Goal: Find specific page/section: Find specific page/section

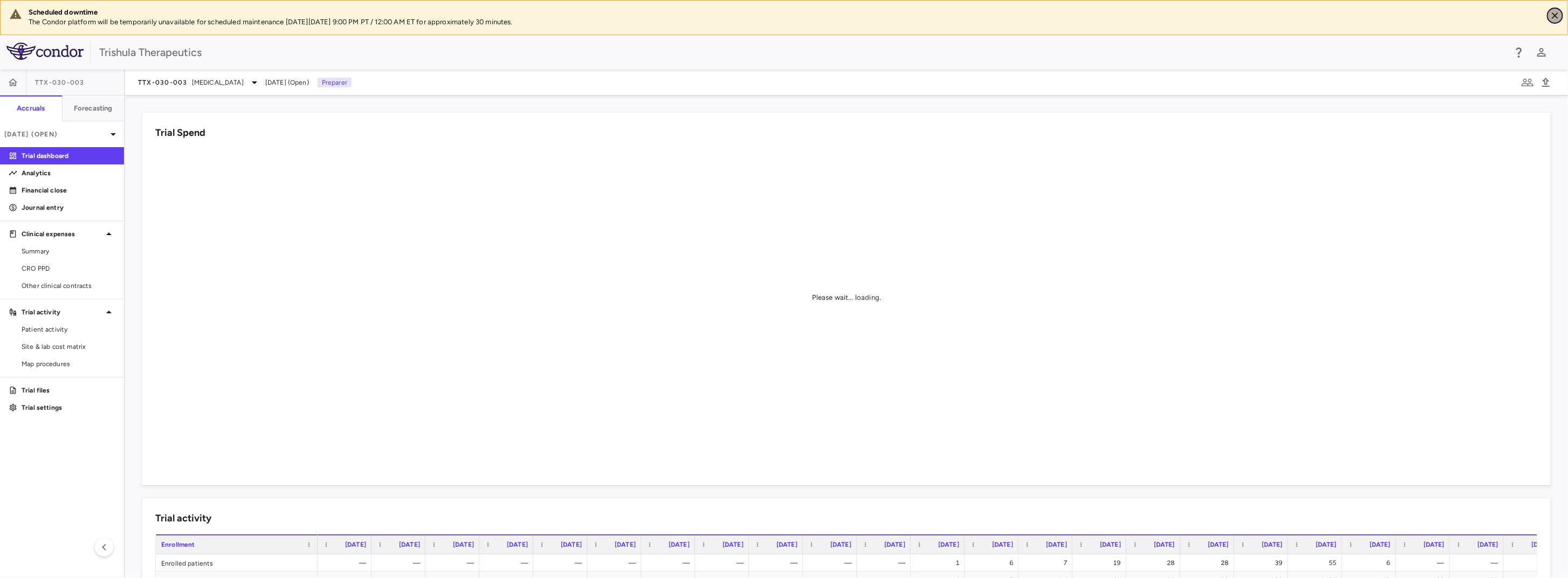
click at [1554, 20] on icon "Close" at bounding box center [1555, 16] width 10 height 10
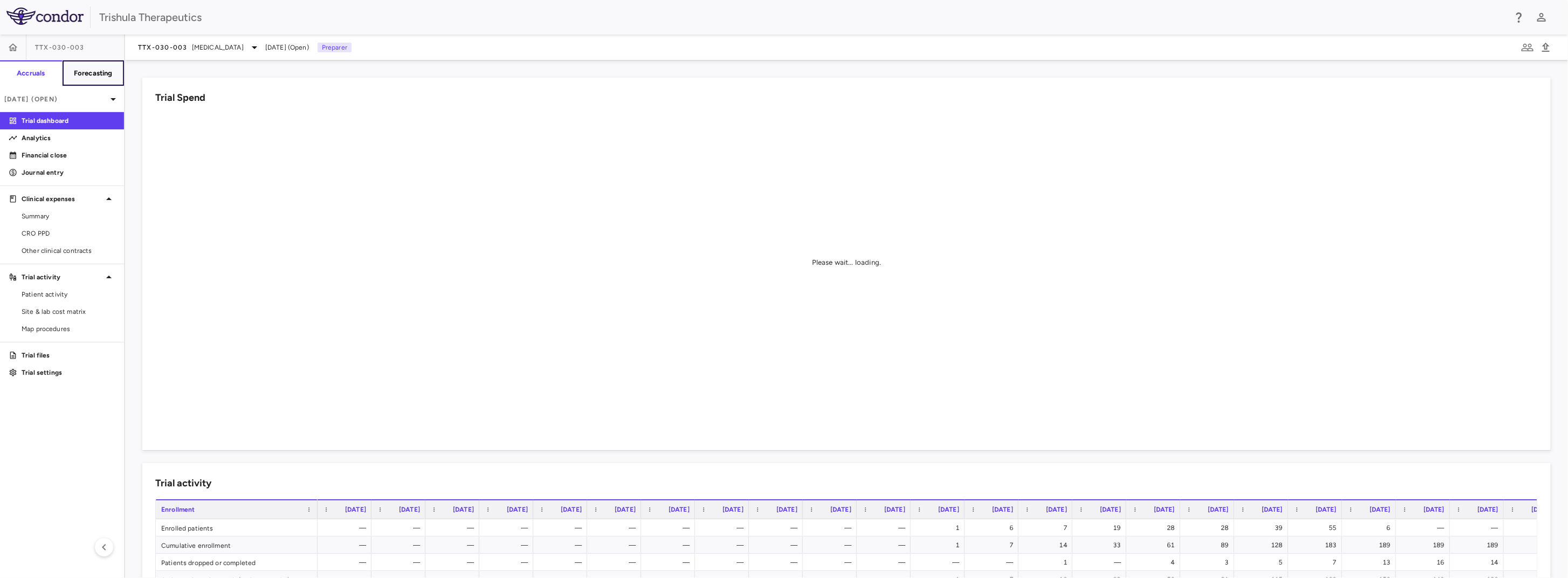
click at [101, 74] on h6 "Forecasting" at bounding box center [93, 73] width 39 height 10
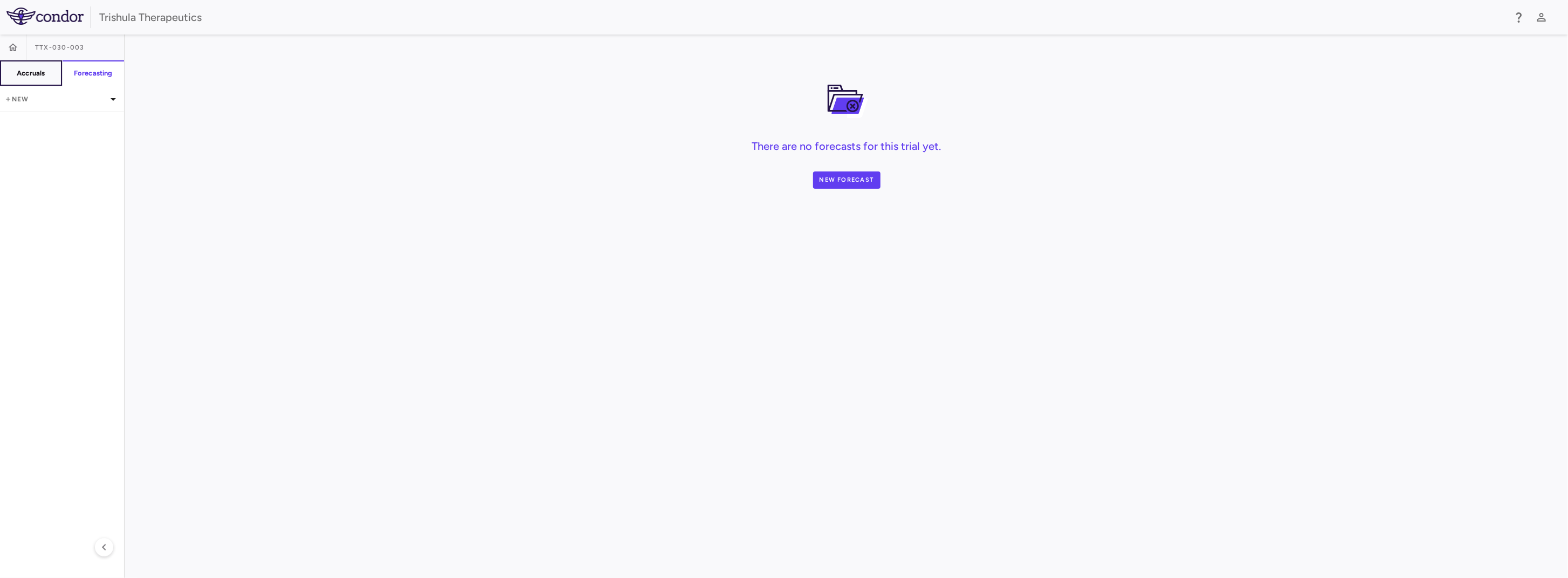
click at [40, 72] on h6 "Accruals" at bounding box center [31, 73] width 28 height 10
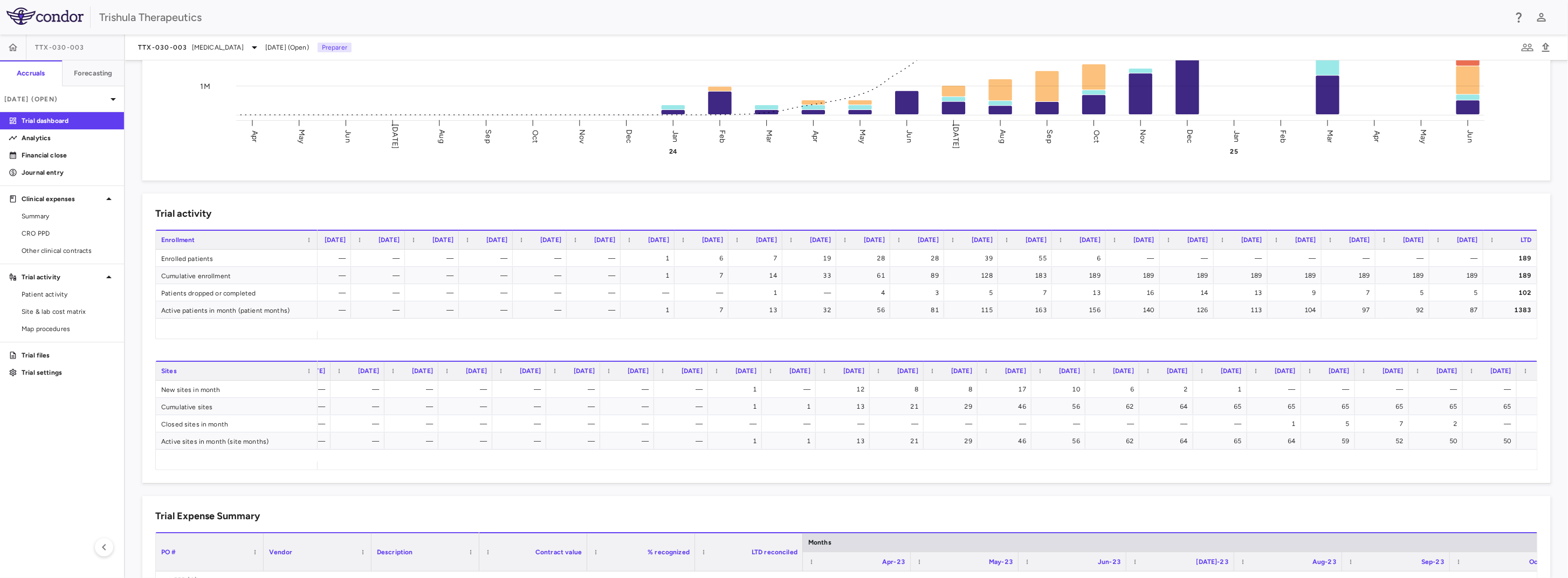
scroll to position [0, 167]
click at [1516, 329] on div "— — — — — — — — 1 6 7 19 28 28 39 55 6 — — — — — — — 189 — — — — — — — — 1 7 14…" at bounding box center [782, 290] width 1510 height 81
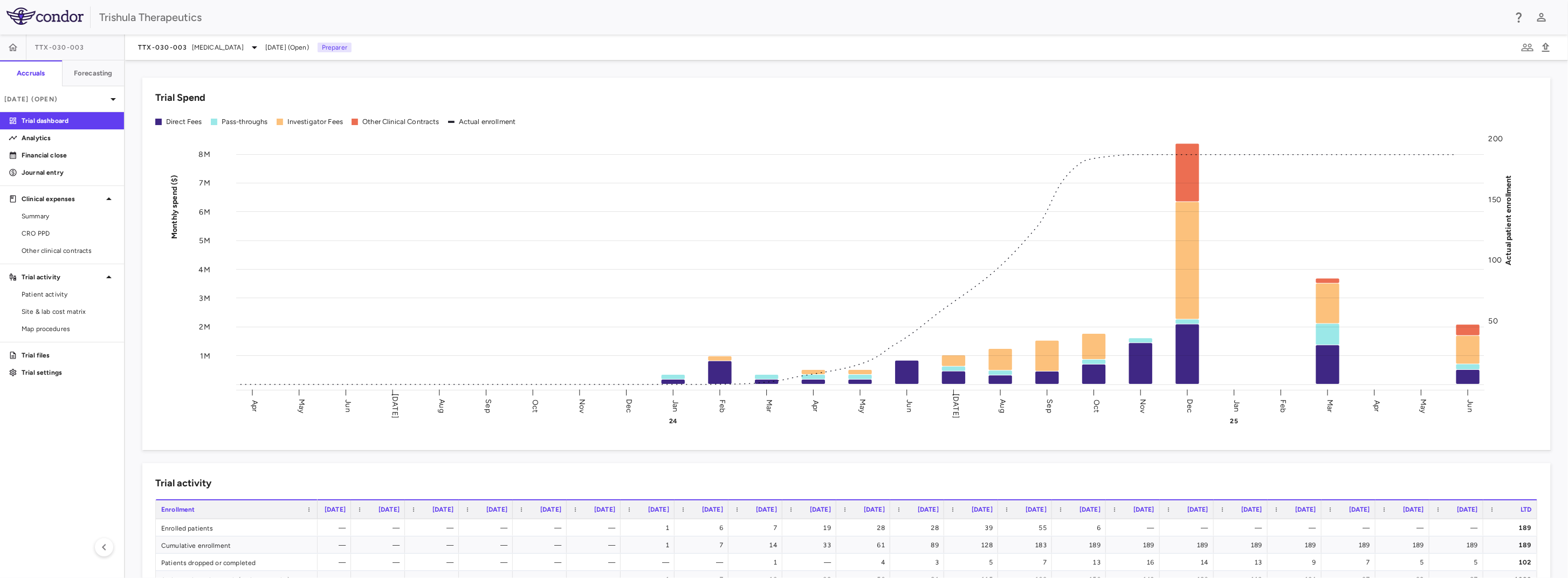
scroll to position [54, 0]
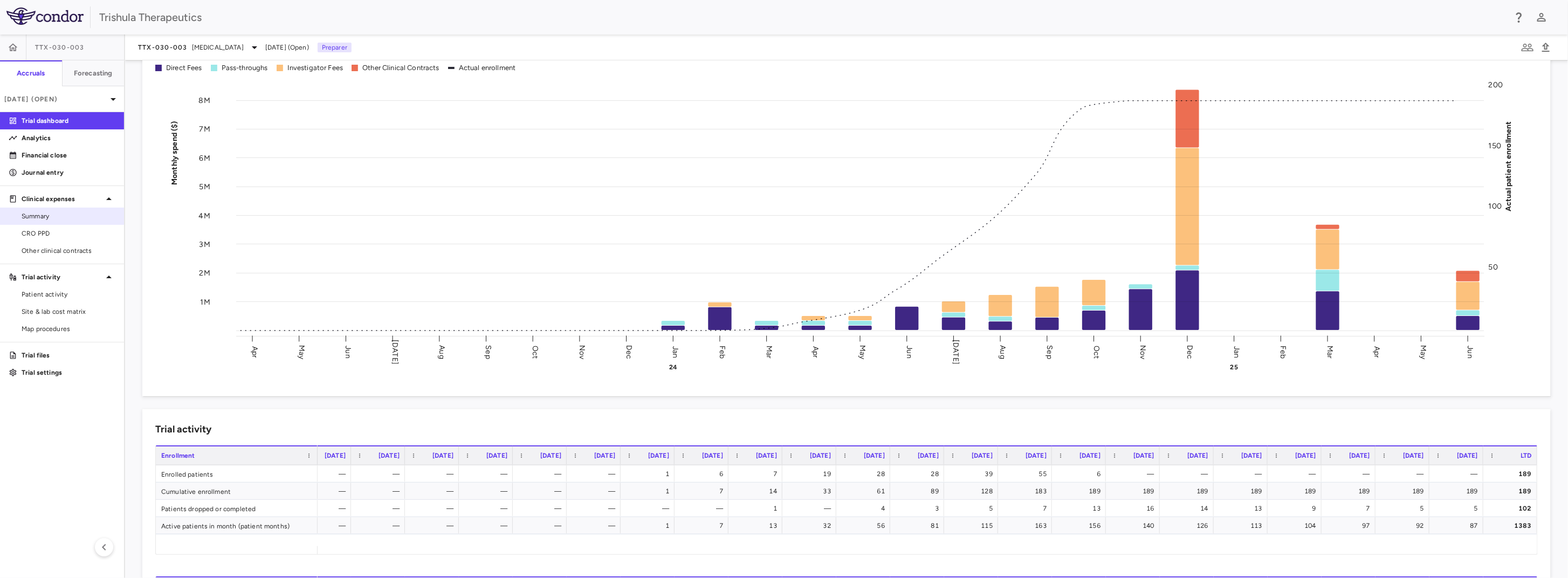
click at [54, 212] on span "Summary" at bounding box center [68, 216] width 94 height 10
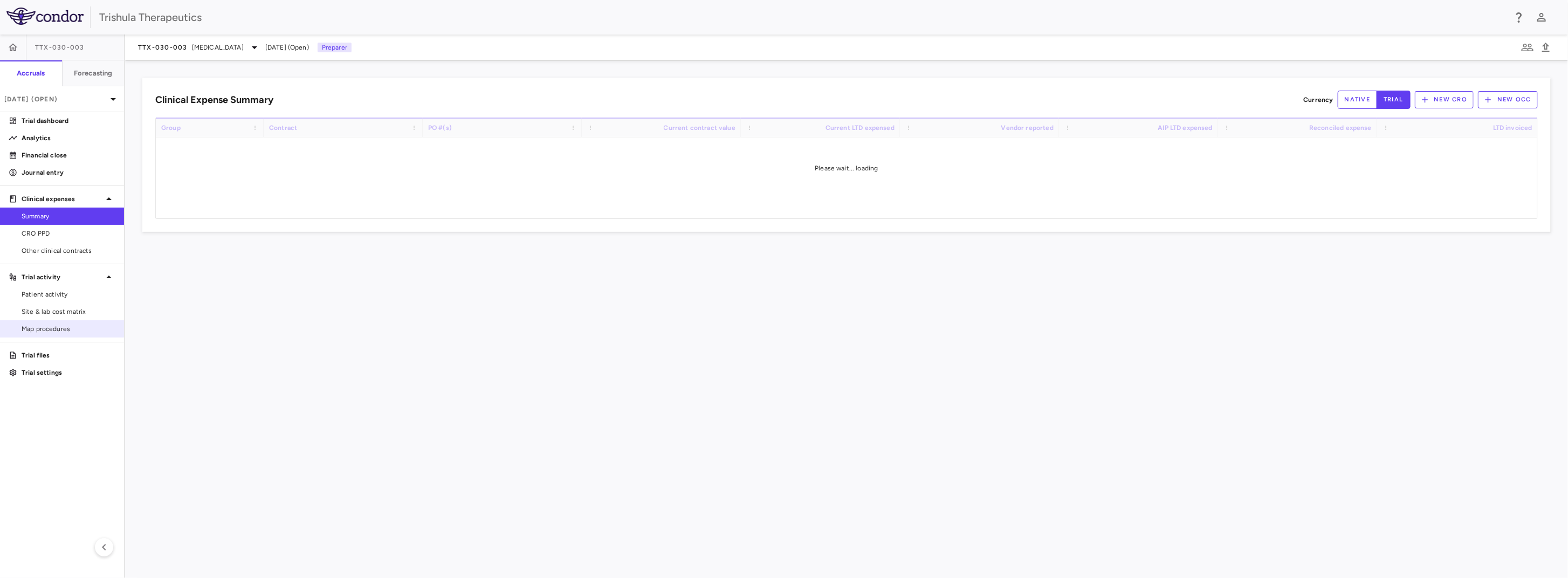
click at [72, 334] on link "Map procedures" at bounding box center [62, 329] width 124 height 16
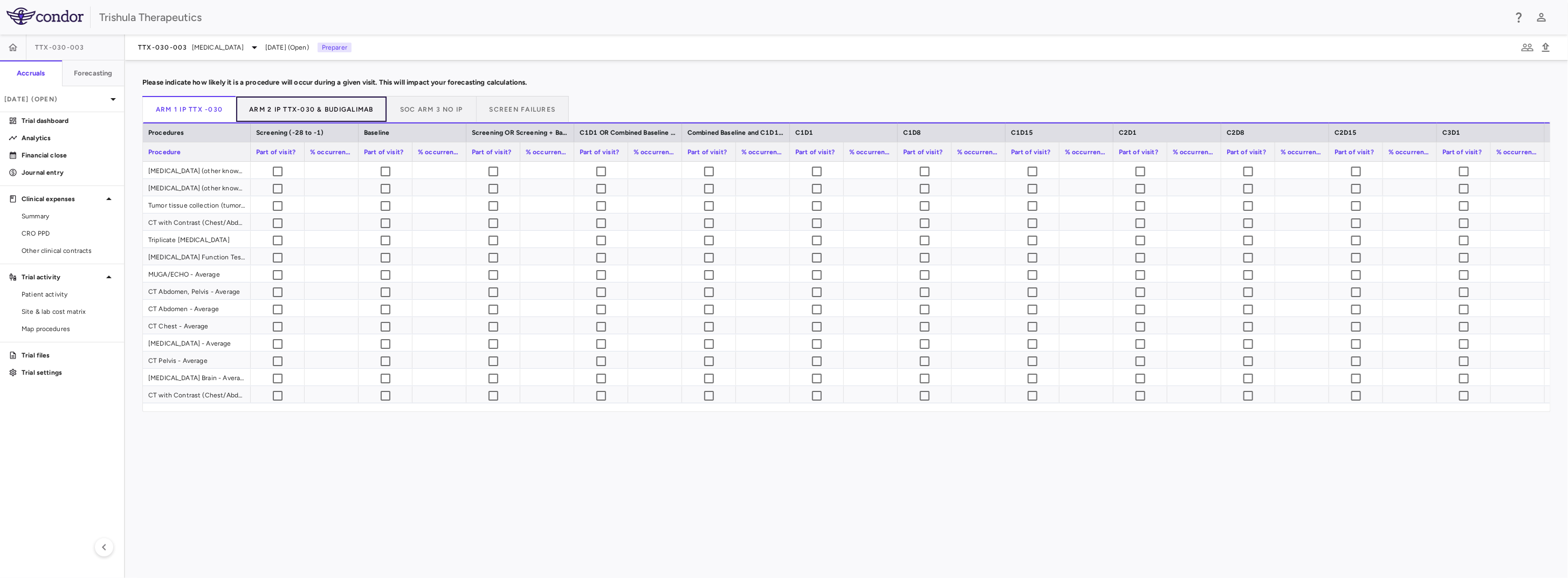
click at [295, 109] on button "Arm 2 IP TTX-030 & Budigalimab" at bounding box center [312, 109] width 151 height 26
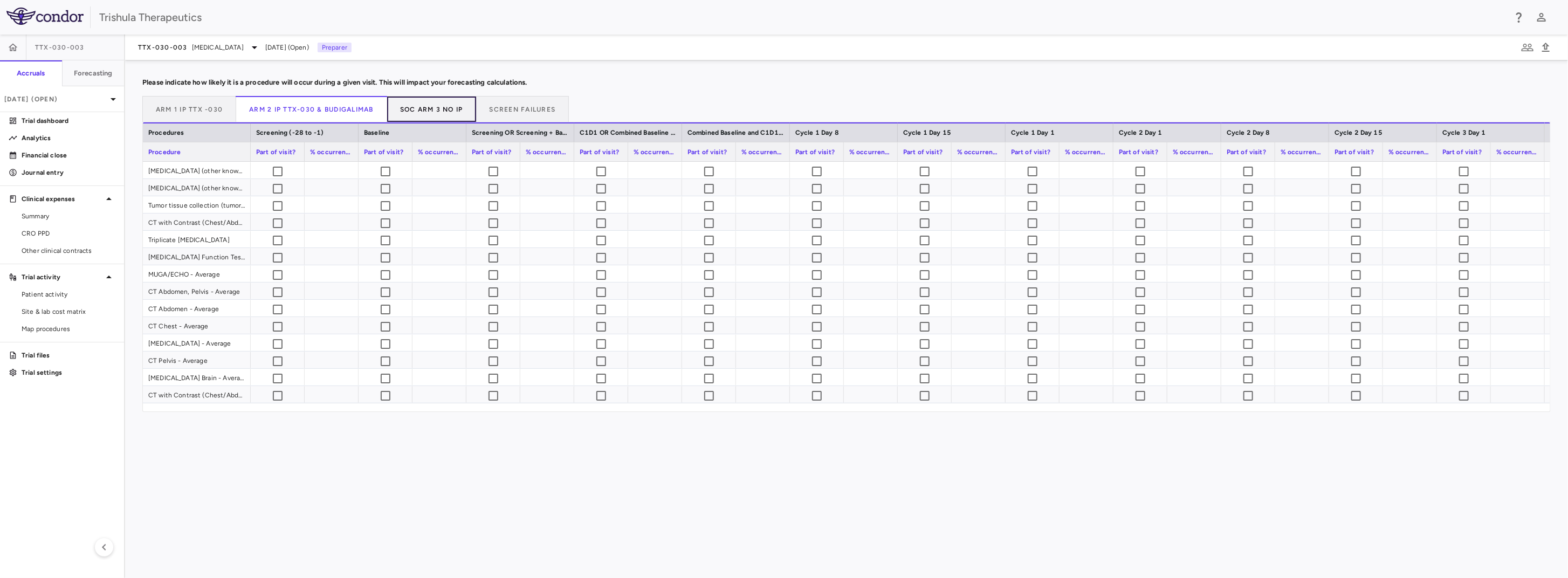
click at [435, 105] on button "SOC Arm 3 NO IP" at bounding box center [432, 109] width 90 height 26
click at [517, 101] on button "Screen Failures" at bounding box center [523, 109] width 93 height 26
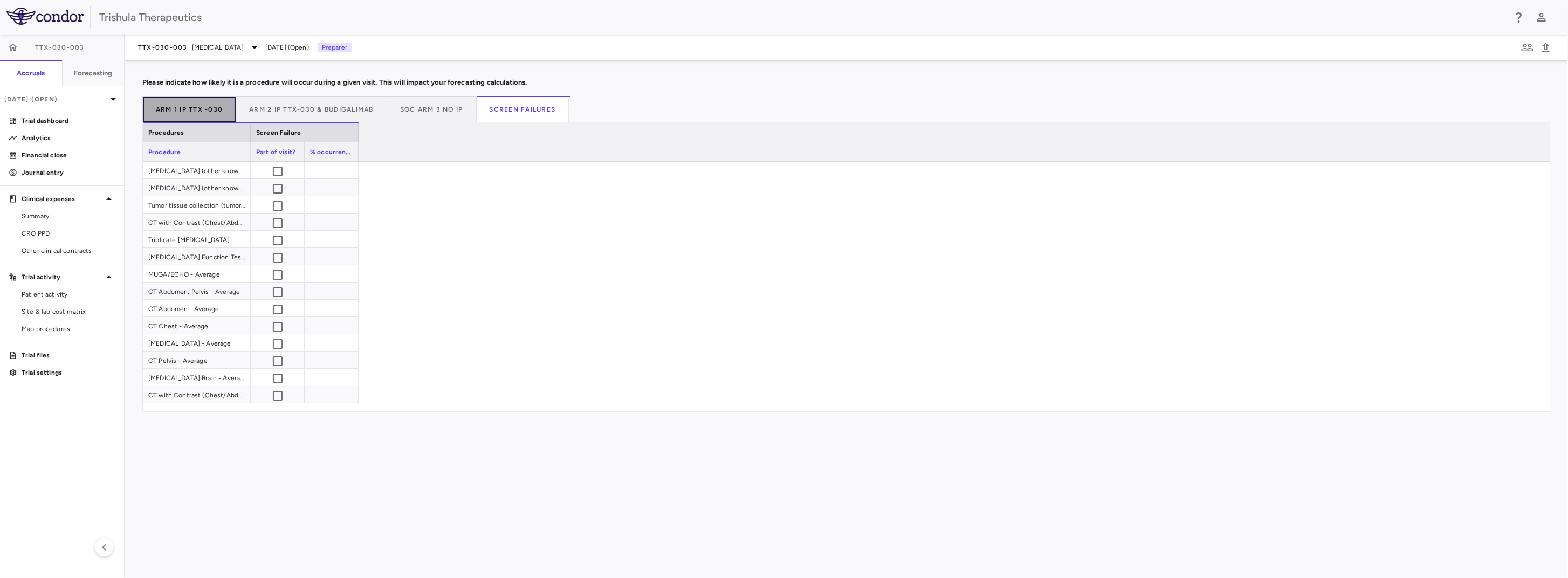
click at [189, 104] on button "Arm 1 IP TTX -030" at bounding box center [189, 109] width 94 height 26
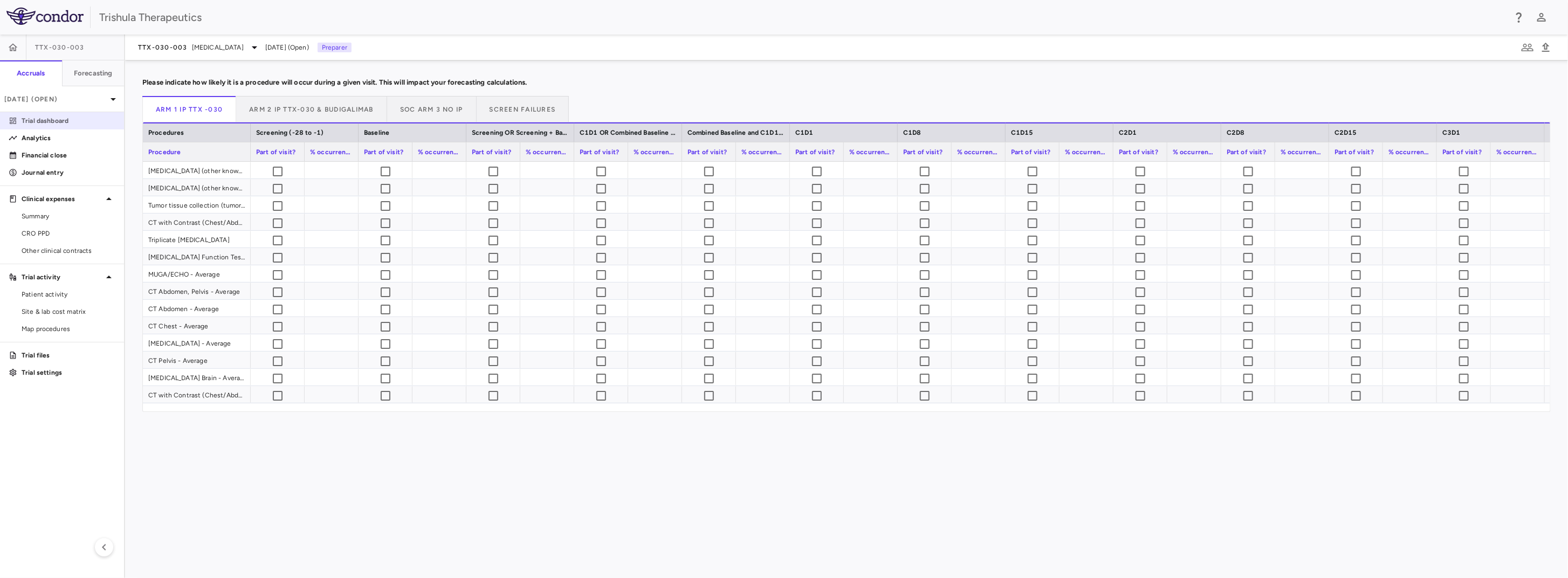
click at [55, 119] on p "Trial dashboard" at bounding box center [68, 120] width 94 height 10
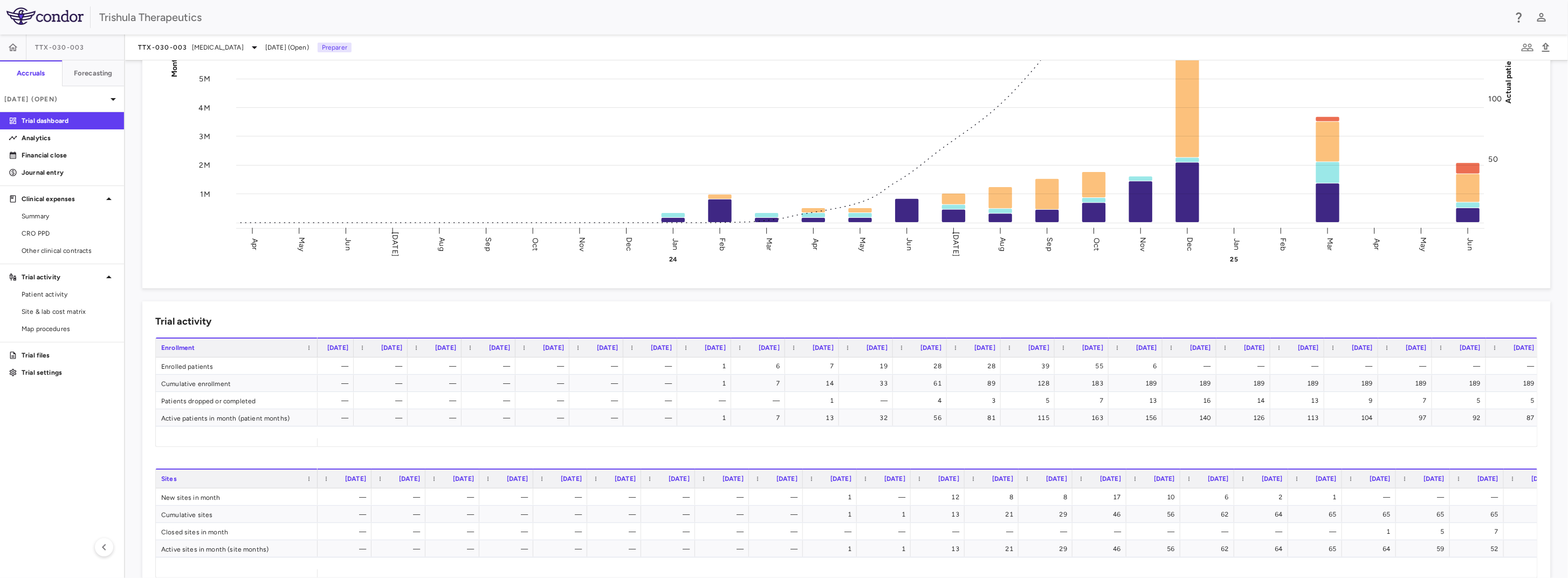
scroll to position [0, 234]
click at [255, 46] on icon at bounding box center [255, 48] width 5 height 3
click at [168, 74] on p "TTX-030" at bounding box center [229, 76] width 143 height 10
click at [149, 74] on icon at bounding box center [149, 76] width 13 height 13
click at [289, 43] on div at bounding box center [784, 289] width 1568 height 578
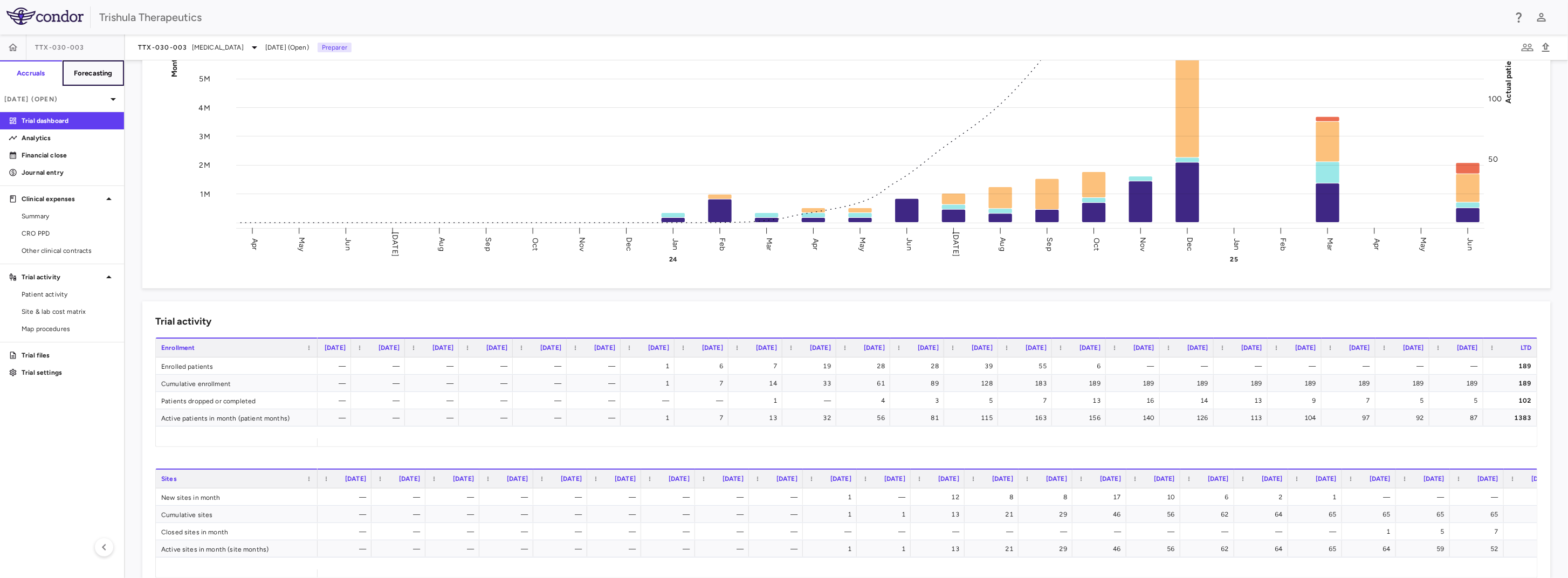
click at [103, 75] on h6 "Forecasting" at bounding box center [93, 73] width 39 height 10
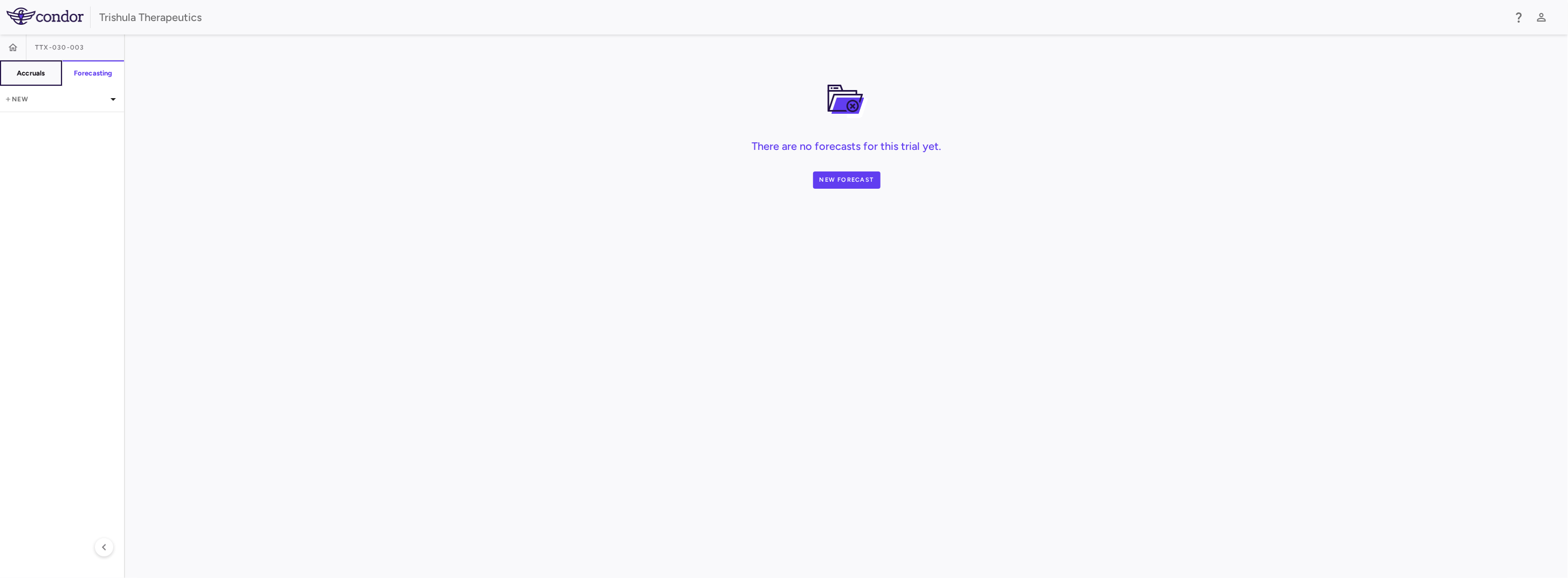
click at [41, 74] on h6 "Accruals" at bounding box center [31, 73] width 28 height 10
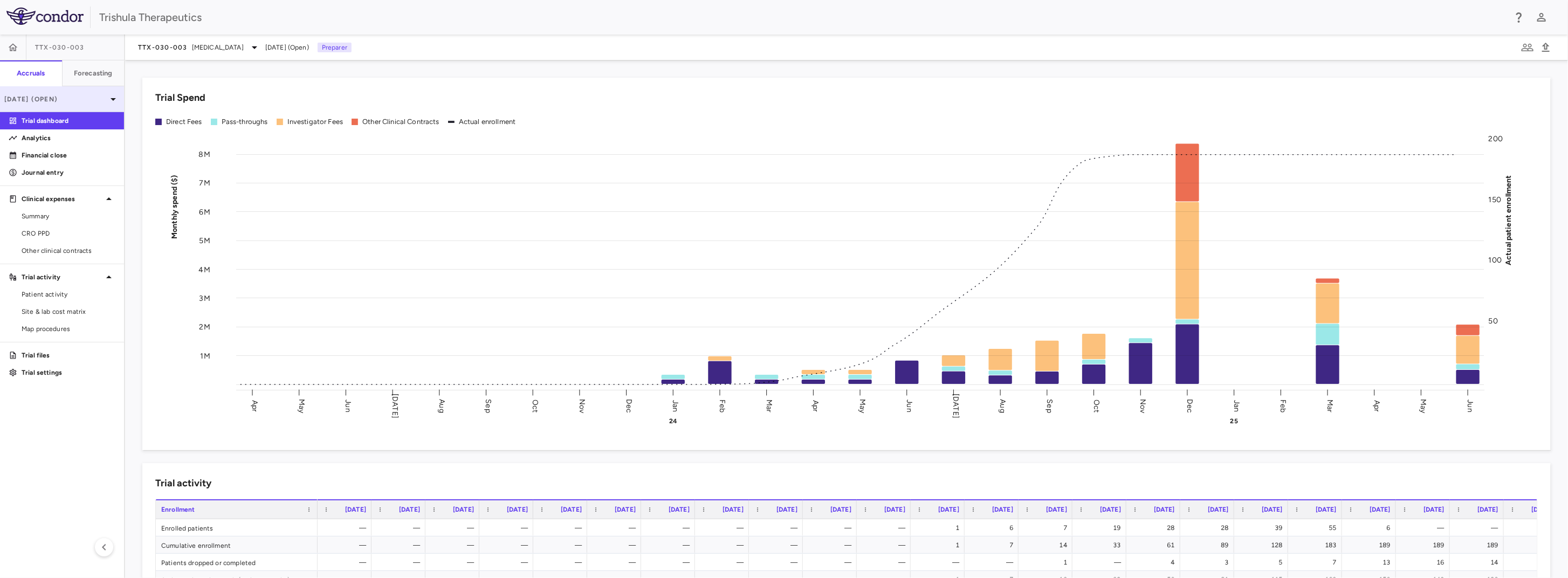
click at [87, 101] on p "Jun 2025 (Open)" at bounding box center [56, 99] width 103 height 10
click at [38, 206] on div "2024" at bounding box center [56, 204] width 93 height 10
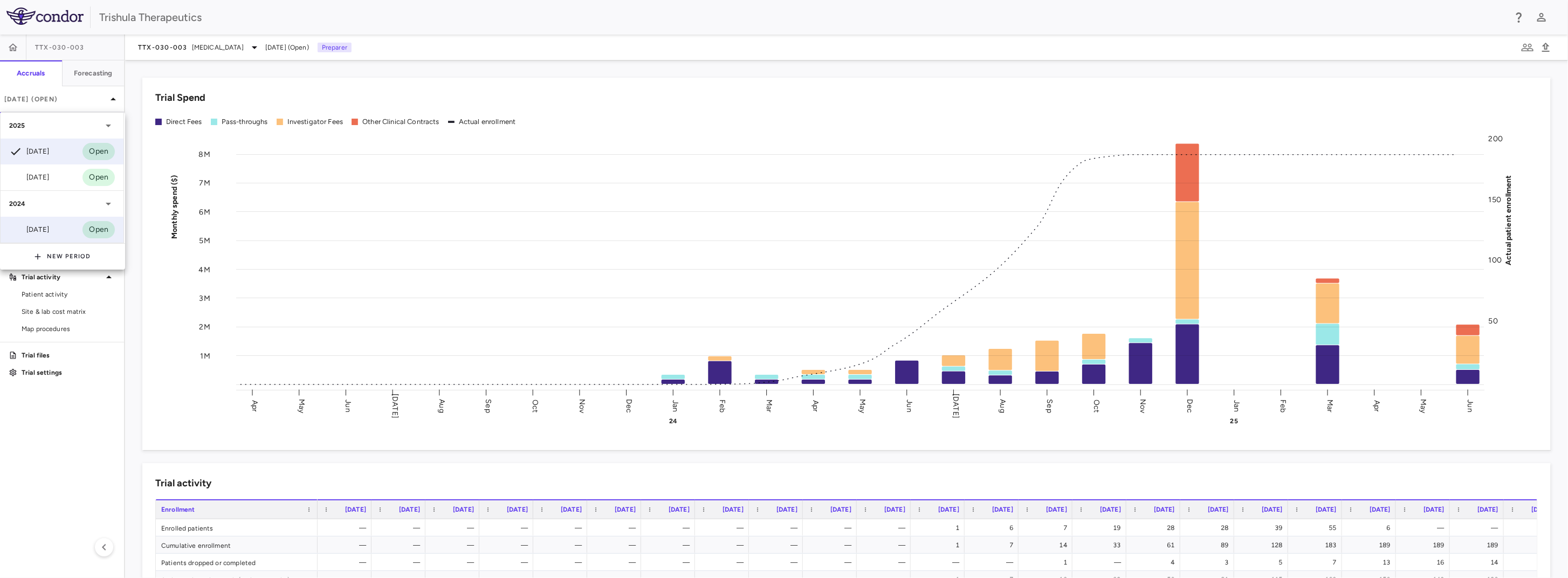
click at [49, 229] on div "Dec 2024" at bounding box center [29, 230] width 40 height 13
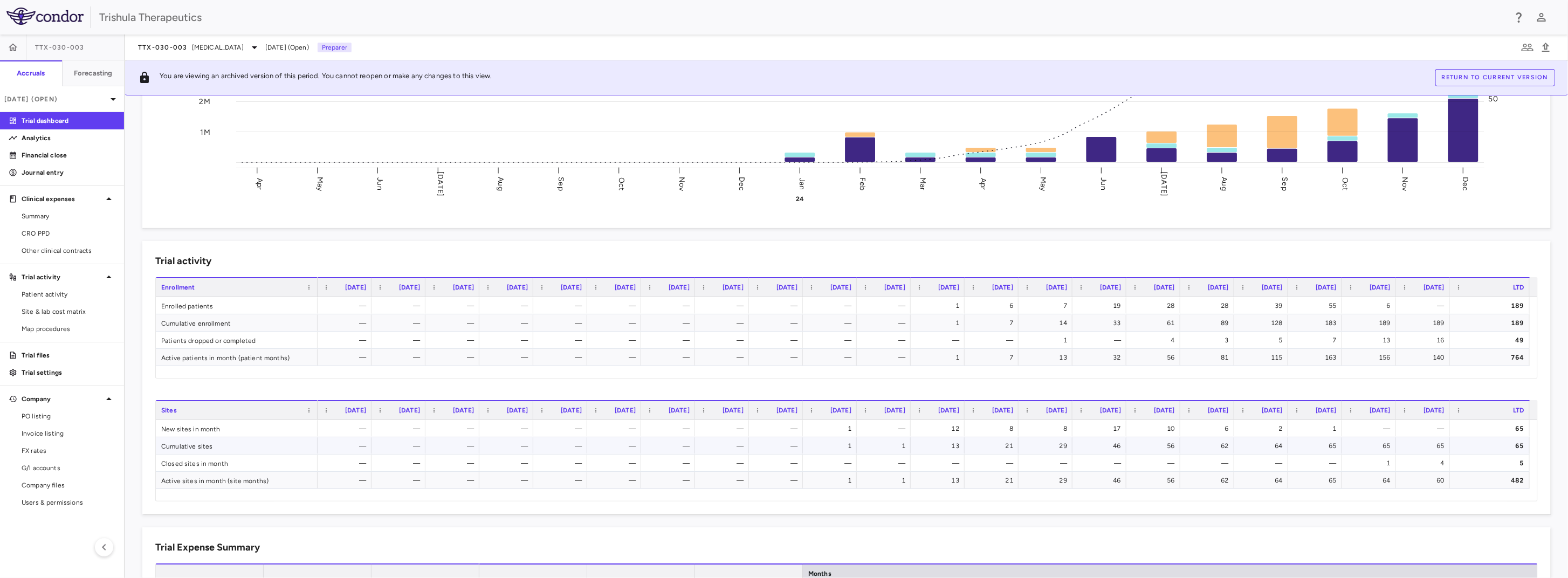
scroll to position [216, 0]
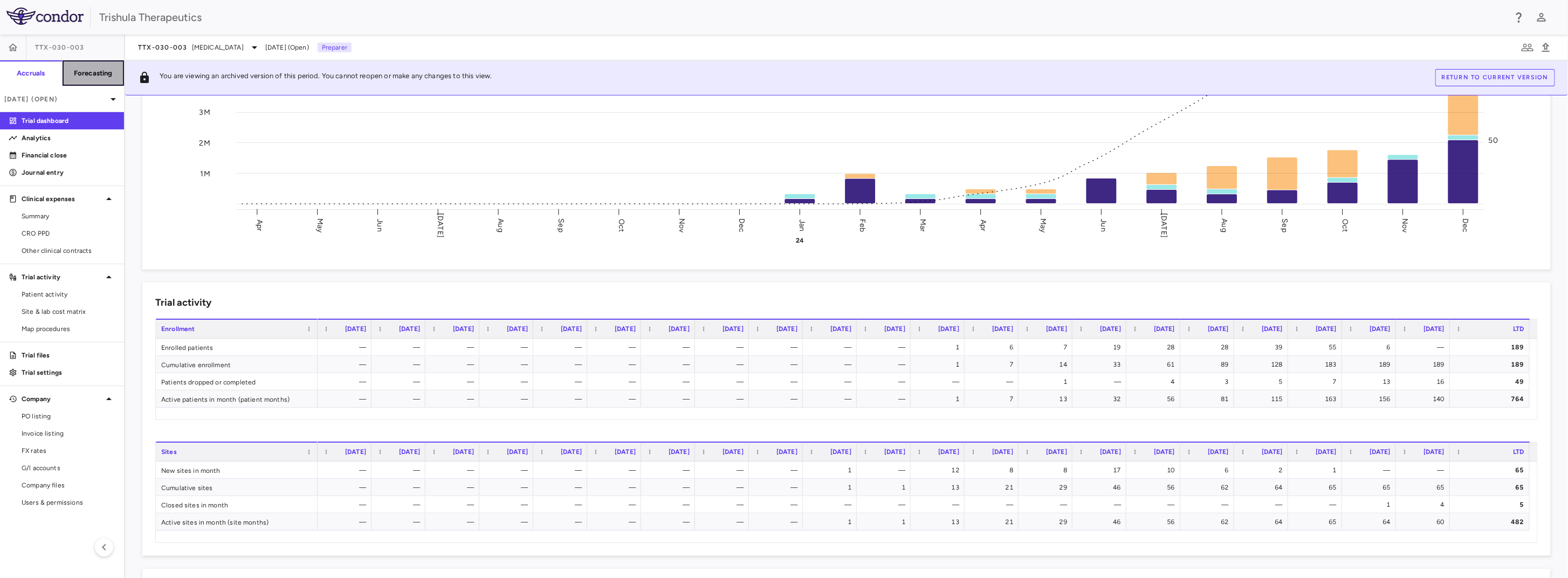
click at [79, 70] on h6 "Forecasting" at bounding box center [93, 73] width 39 height 10
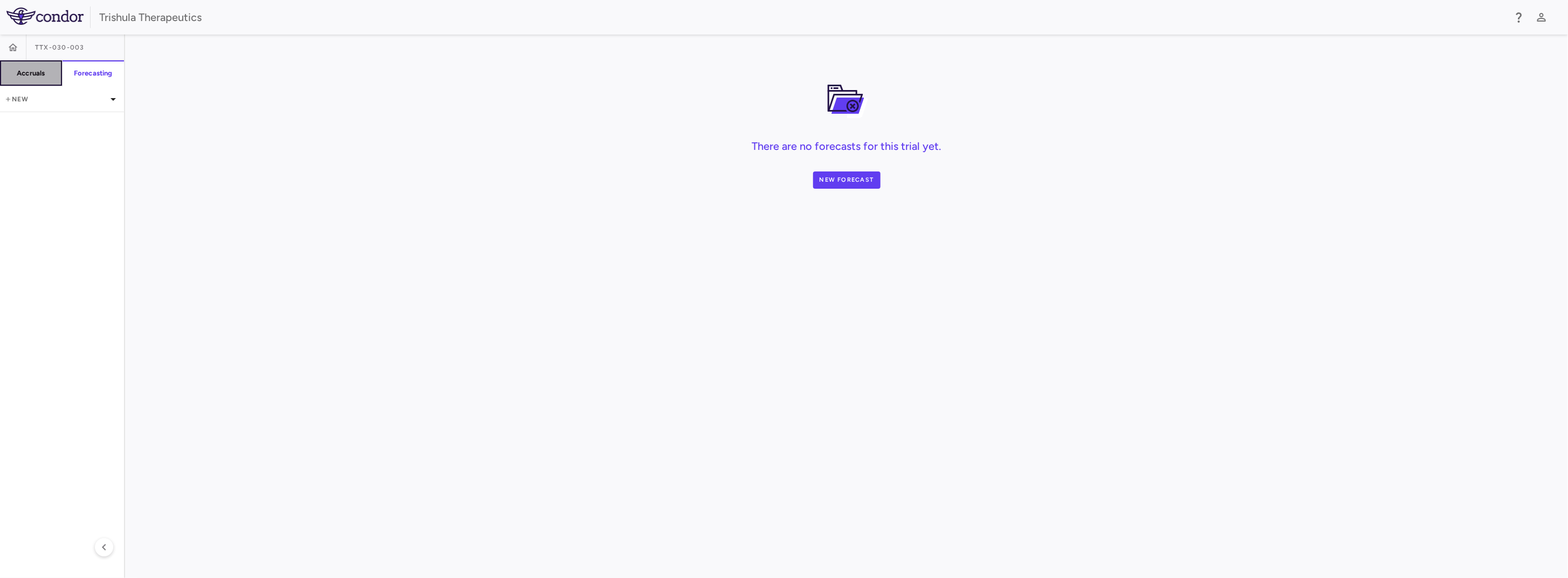
click at [41, 75] on h6 "Accruals" at bounding box center [31, 73] width 28 height 10
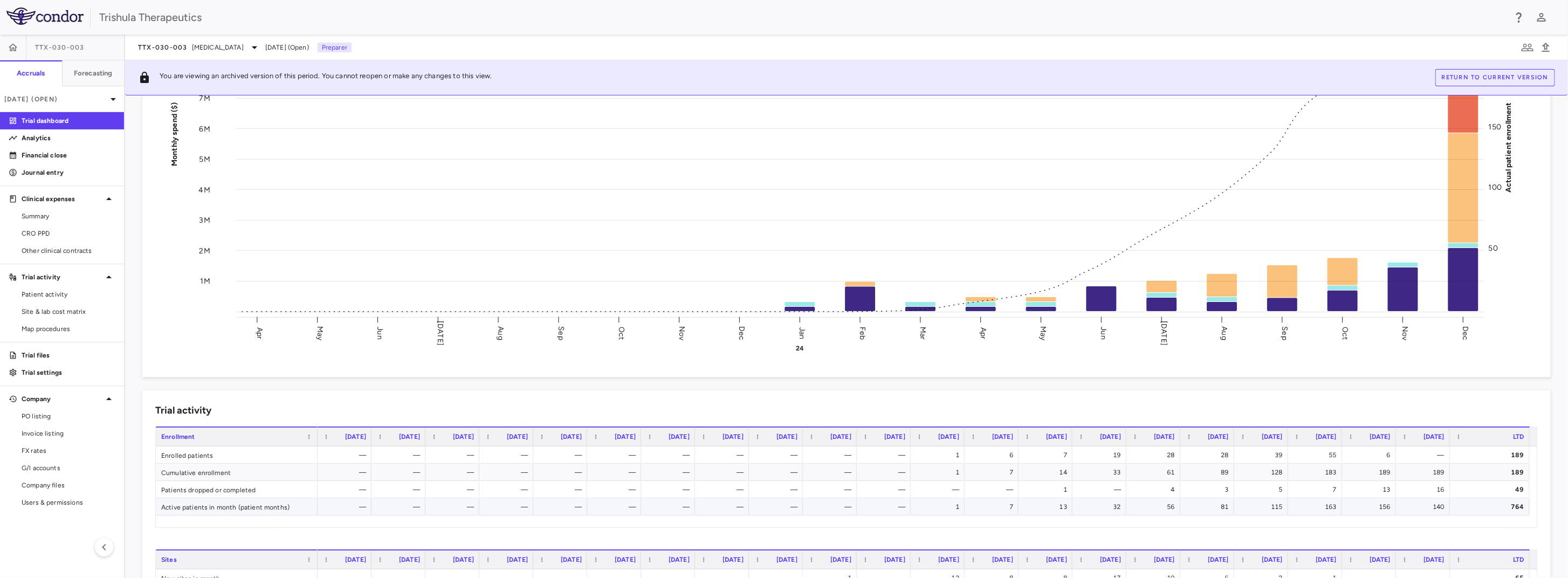
scroll to position [216, 0]
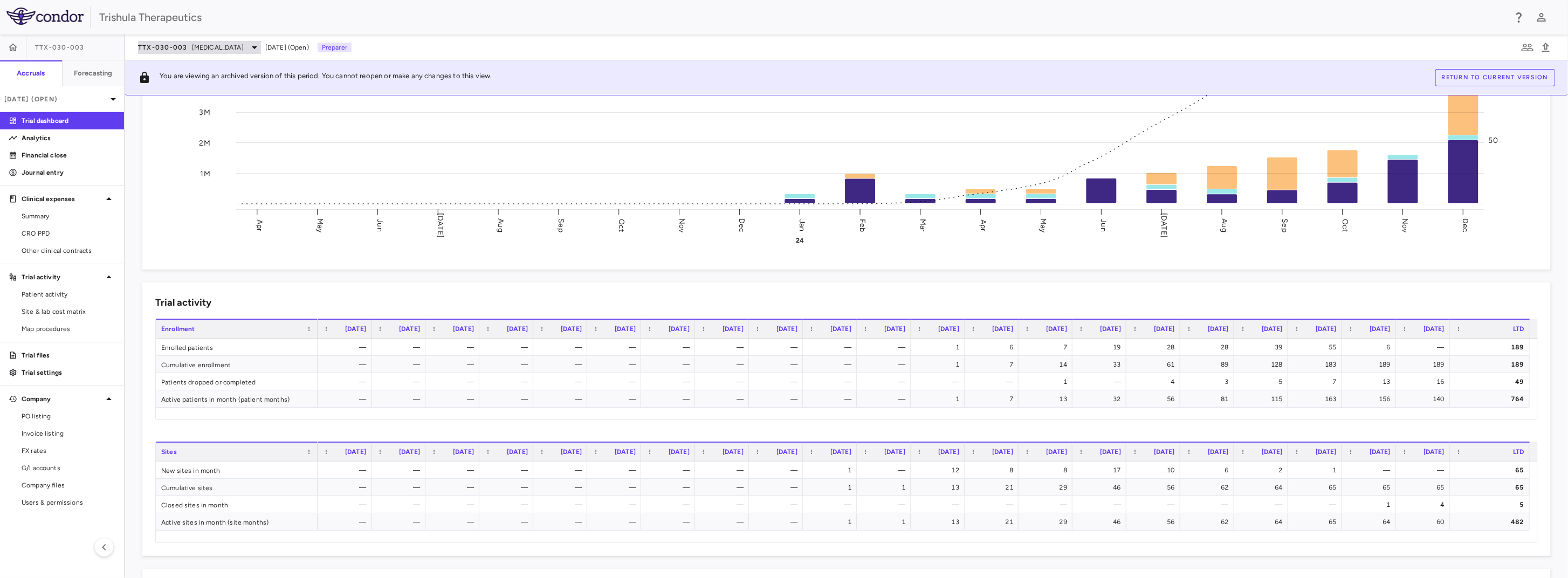
click at [255, 50] on icon at bounding box center [255, 48] width 13 height 13
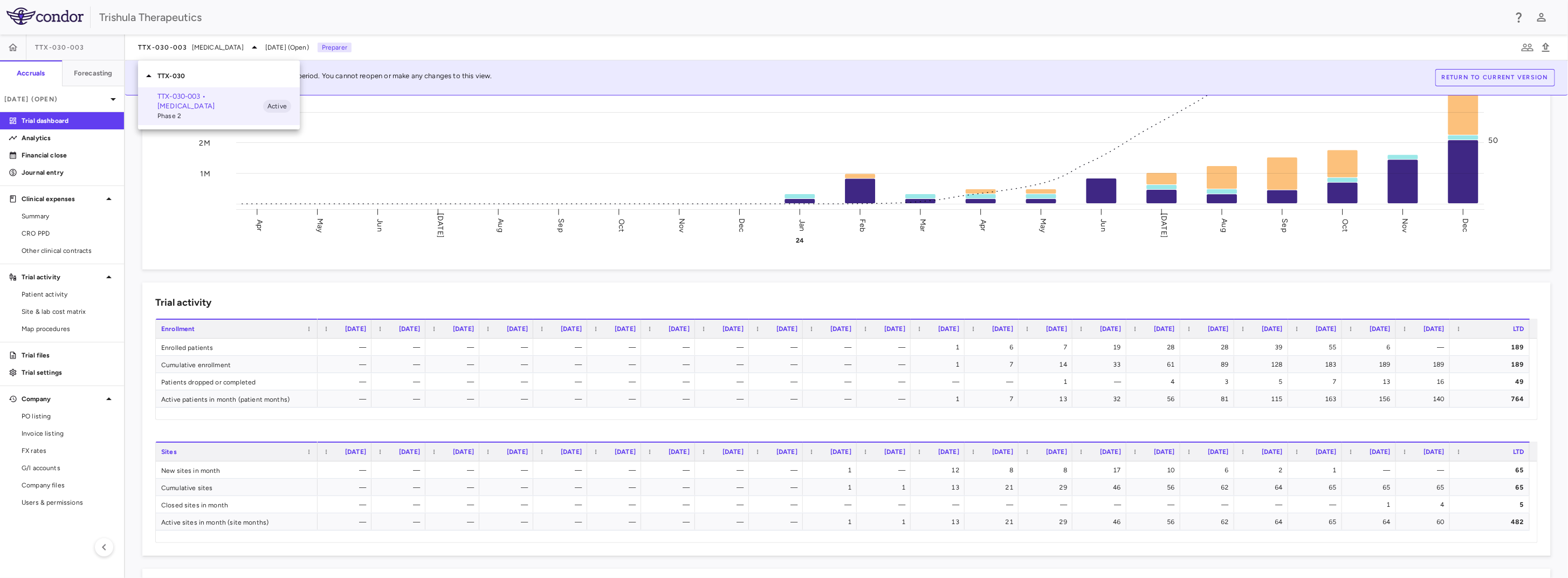
click at [145, 77] on icon at bounding box center [149, 76] width 13 height 13
click at [255, 45] on div at bounding box center [784, 289] width 1568 height 578
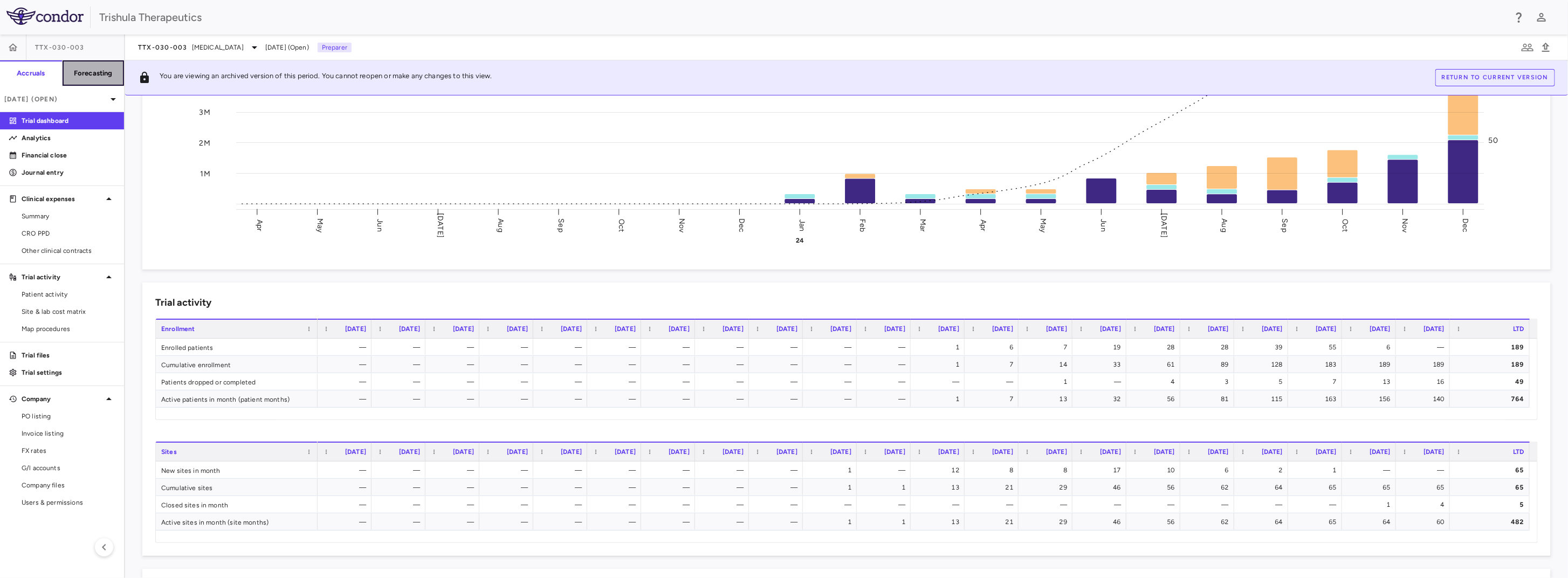
click at [81, 73] on h6 "Forecasting" at bounding box center [93, 73] width 39 height 10
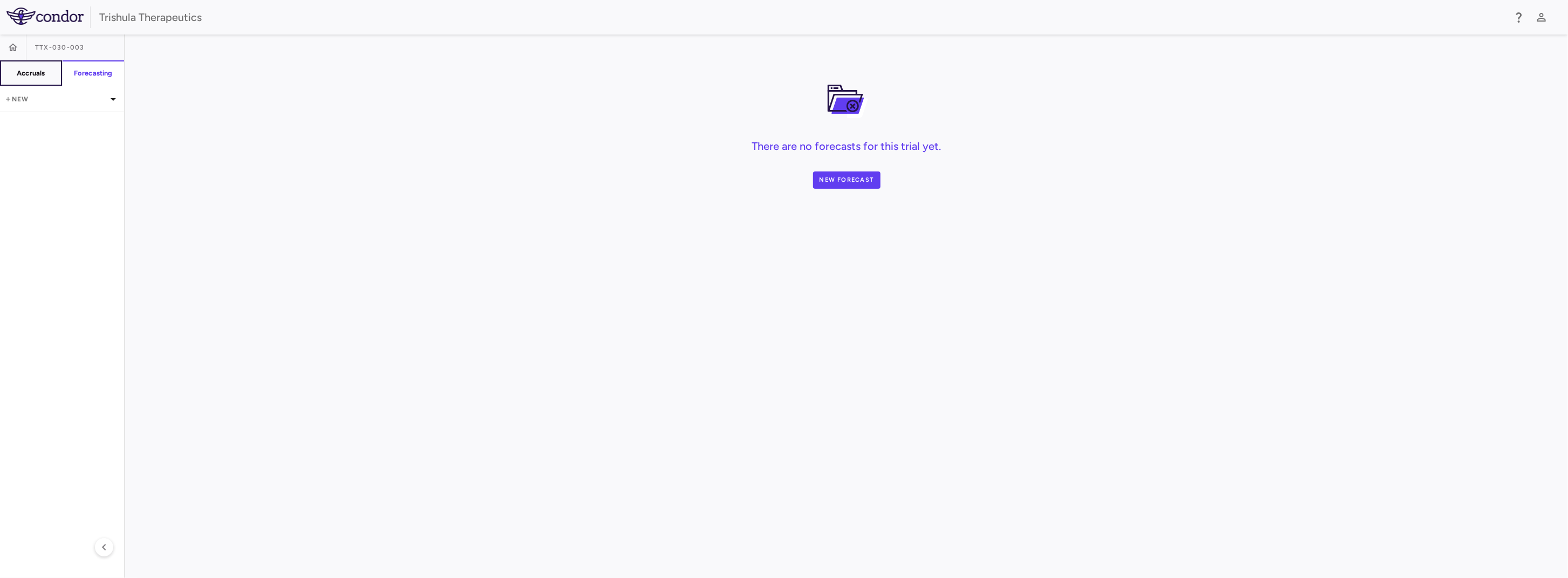
click at [26, 70] on h6 "Accruals" at bounding box center [31, 73] width 28 height 10
